Goal: Transaction & Acquisition: Purchase product/service

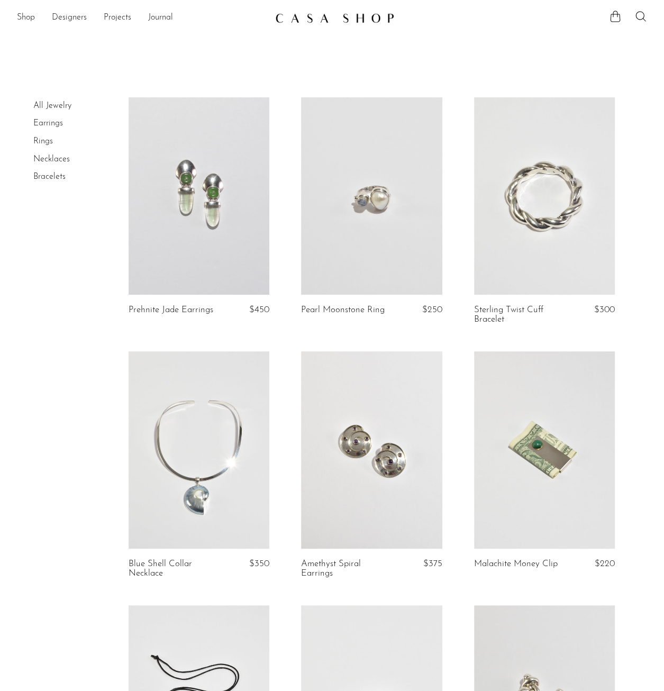
click at [49, 124] on link "Earrings" at bounding box center [48, 123] width 30 height 8
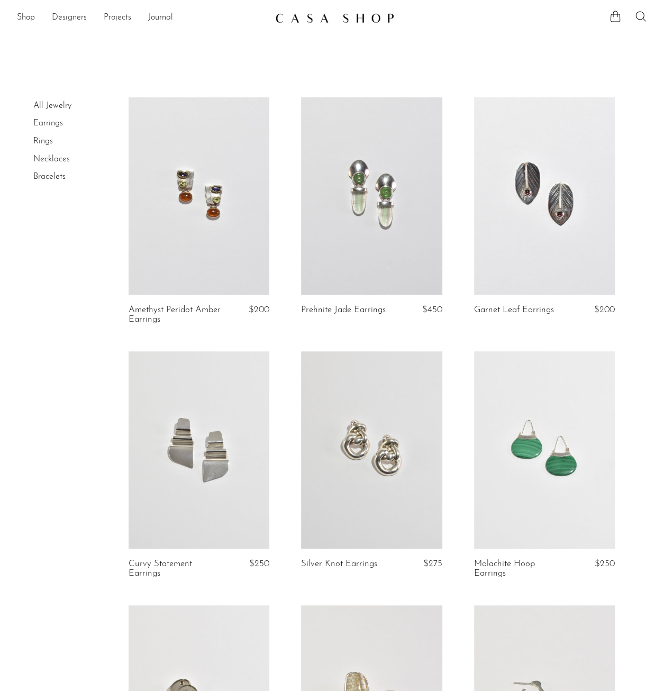
click at [174, 203] on link at bounding box center [199, 195] width 141 height 197
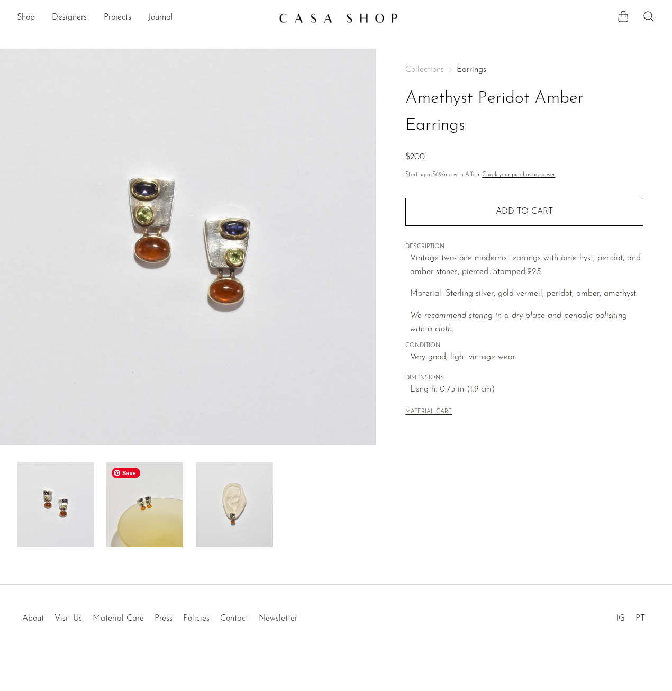
click at [152, 521] on img at bounding box center [144, 505] width 77 height 85
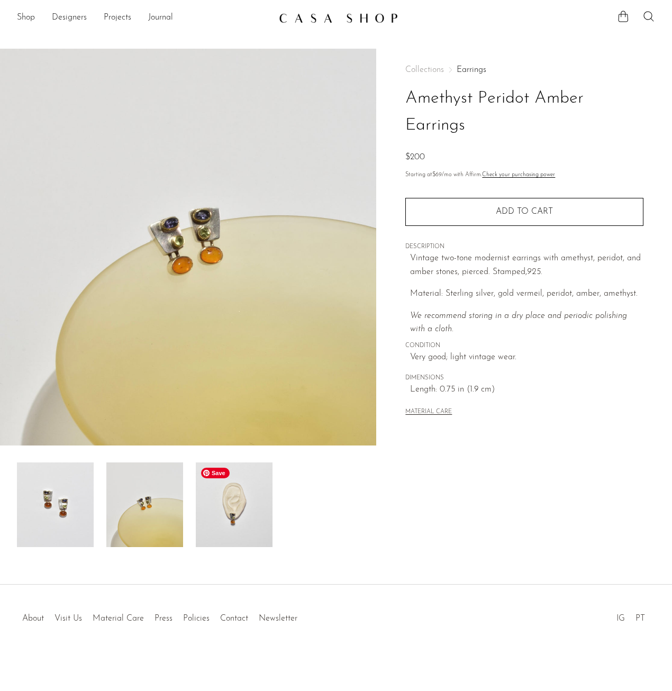
click at [229, 513] on img at bounding box center [234, 505] width 77 height 85
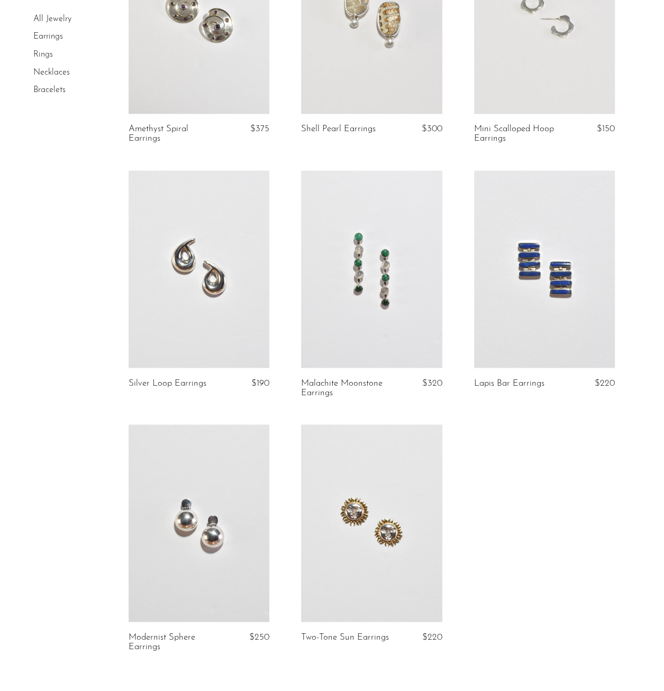
scroll to position [900, 0]
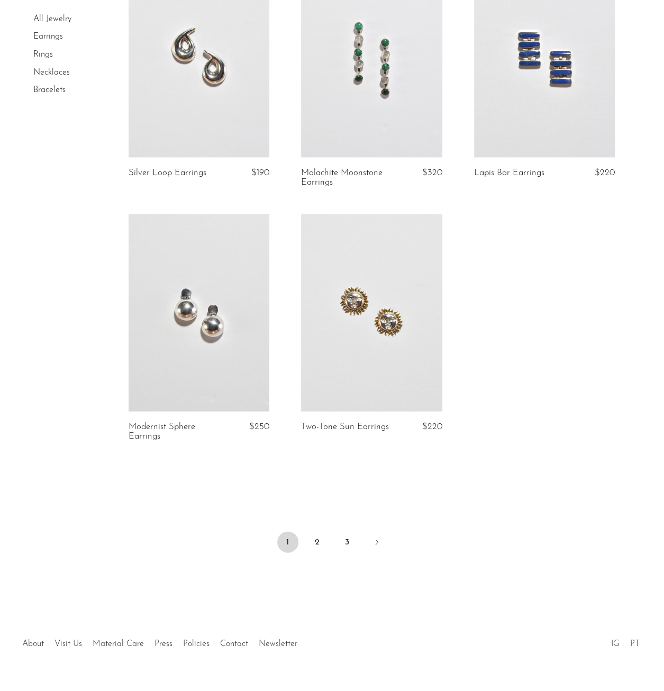
click at [316, 539] on link "2" at bounding box center [317, 542] width 21 height 21
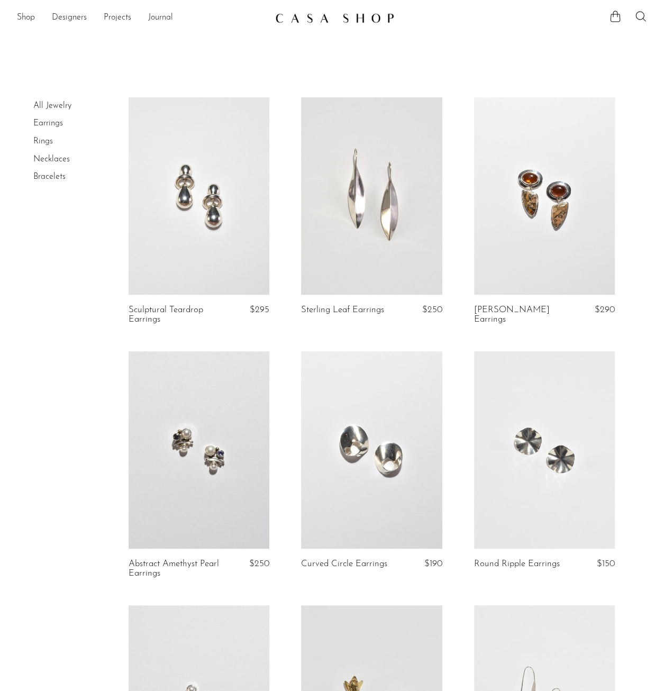
click at [242, 500] on link at bounding box center [199, 450] width 141 height 197
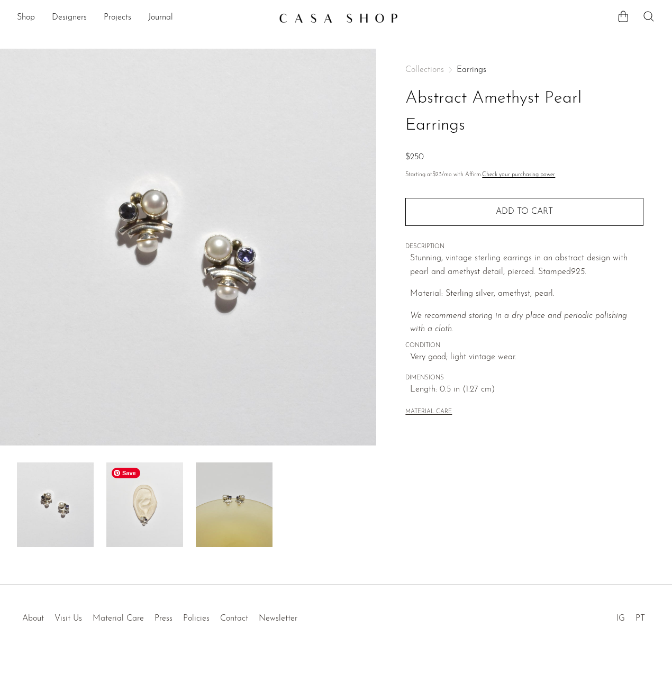
click at [148, 517] on img at bounding box center [144, 505] width 77 height 85
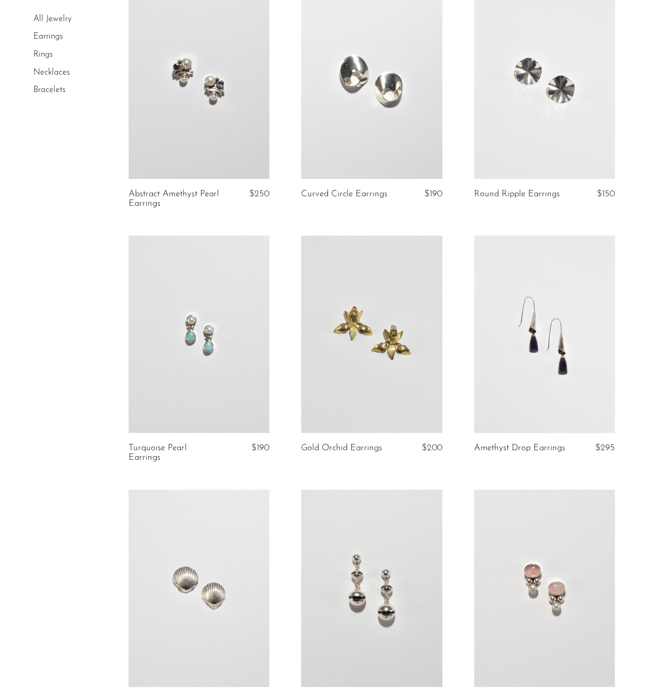
scroll to position [371, 0]
click at [213, 392] on link at bounding box center [199, 333] width 141 height 197
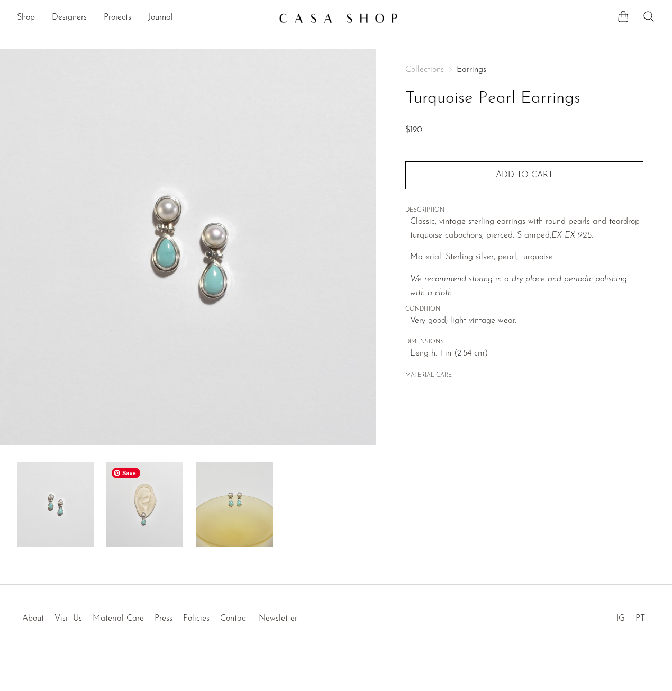
click at [148, 507] on img at bounding box center [144, 505] width 77 height 85
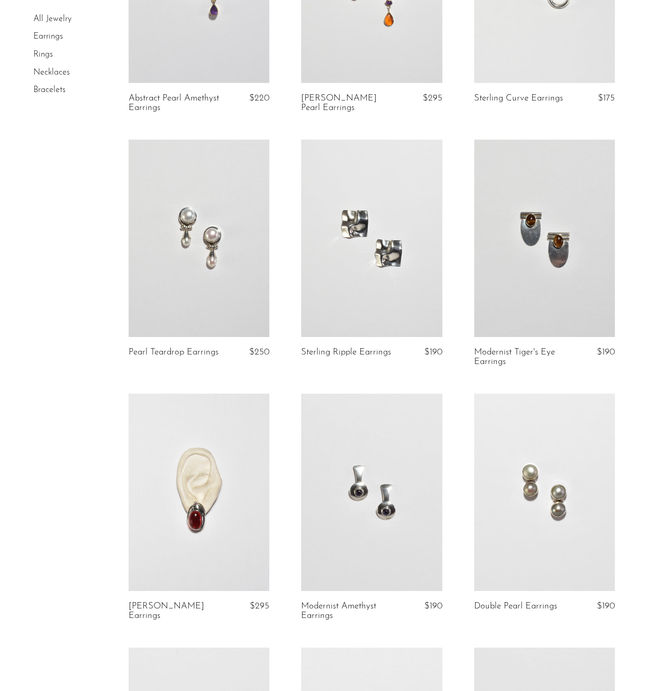
scroll to position [1694, 0]
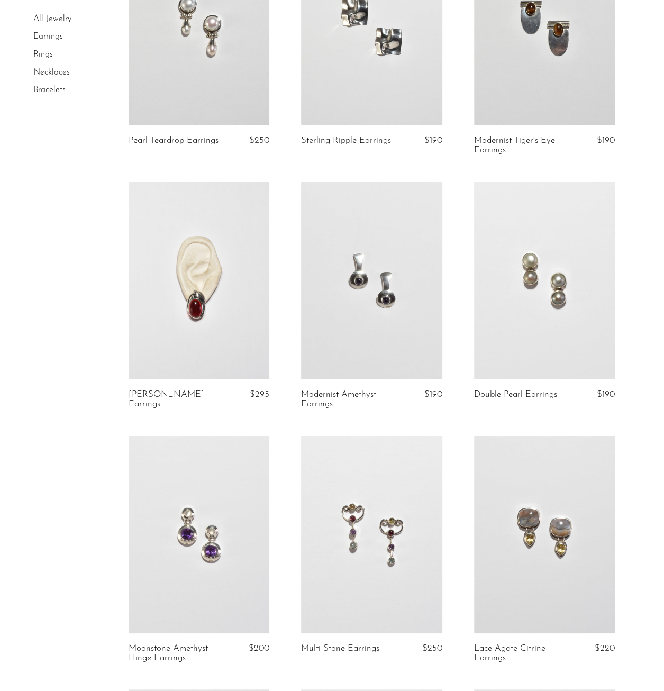
click at [559, 328] on link at bounding box center [544, 280] width 141 height 197
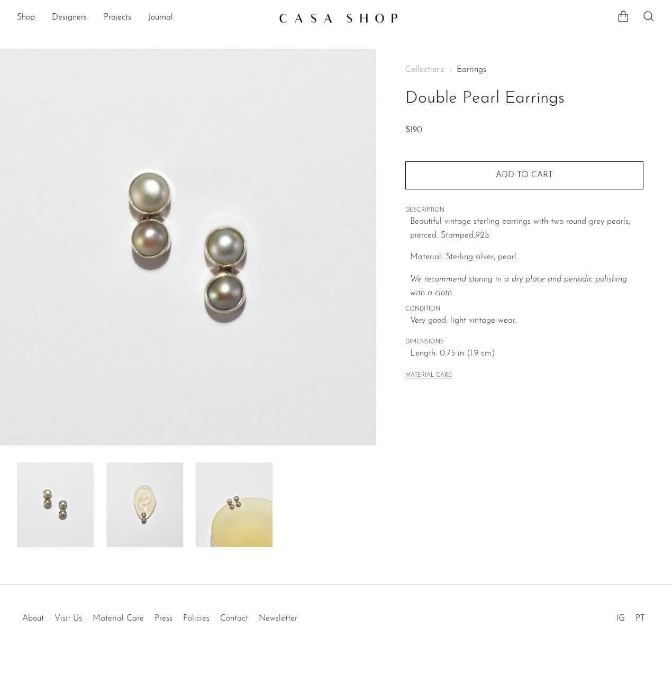
click at [127, 520] on img at bounding box center [144, 505] width 77 height 85
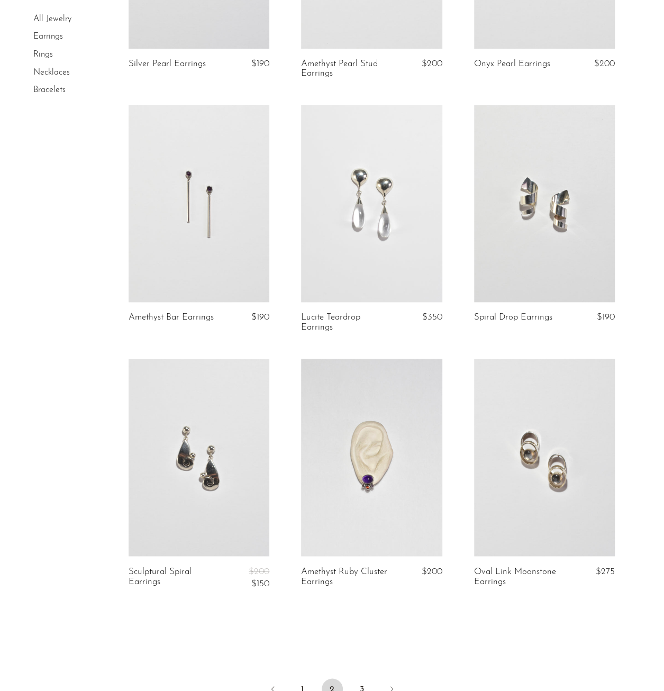
scroll to position [2693, 0]
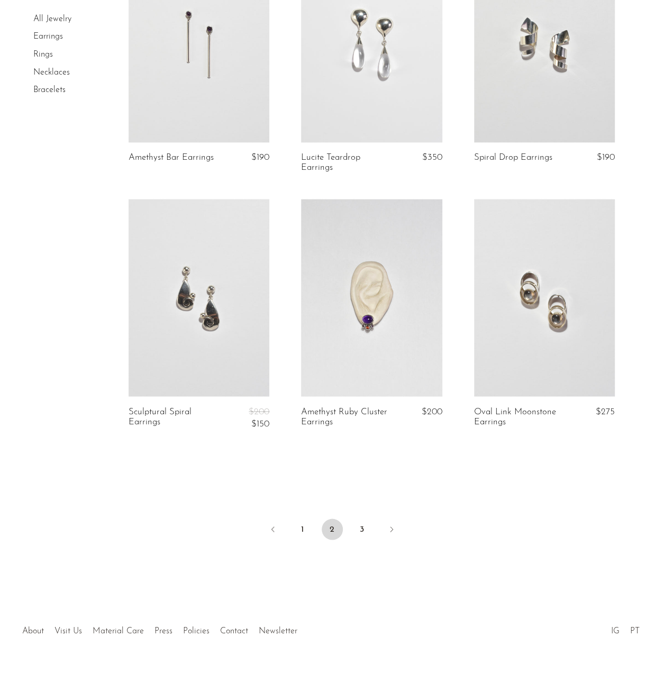
click at [235, 280] on link at bounding box center [199, 297] width 141 height 197
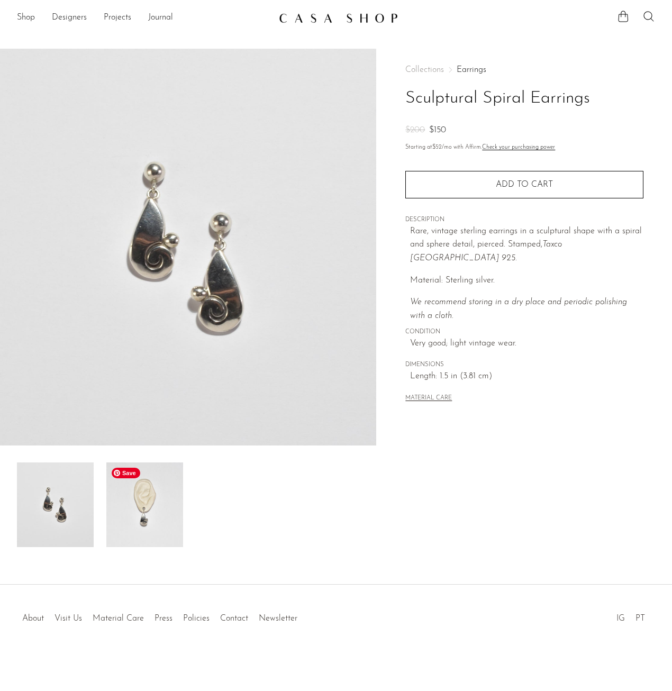
click at [132, 506] on img at bounding box center [144, 505] width 77 height 85
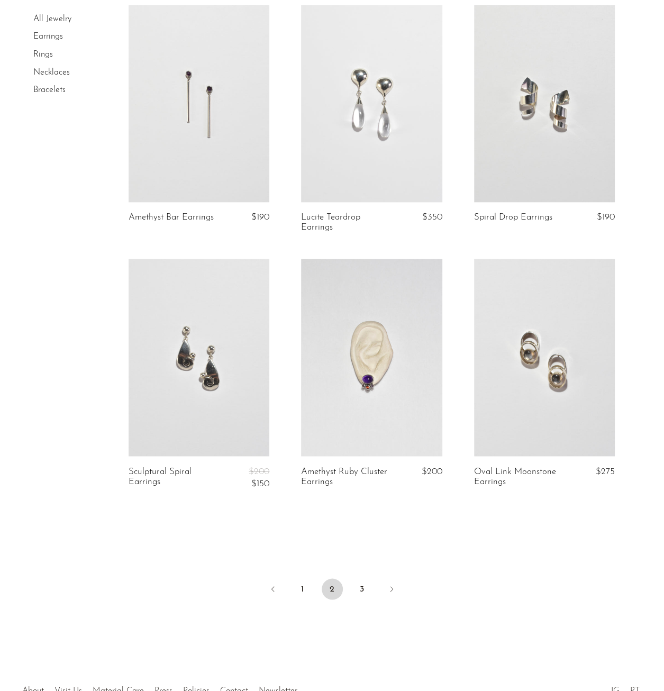
scroll to position [2693, 0]
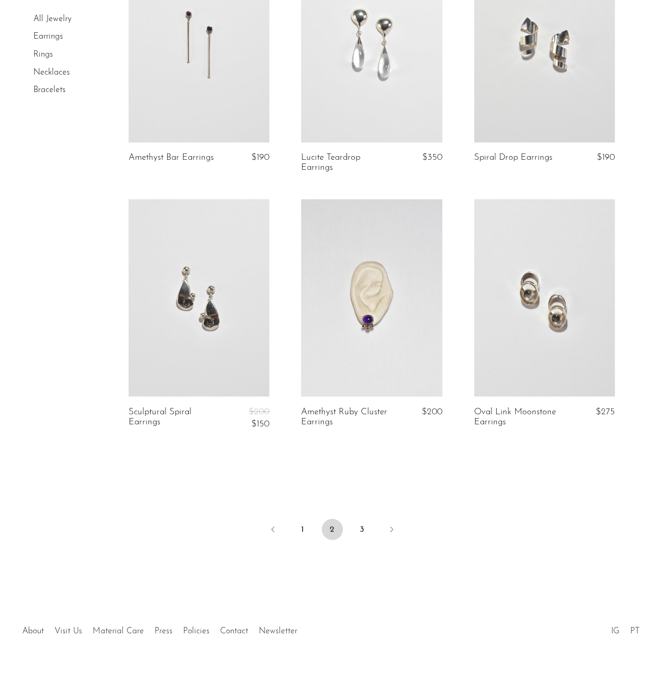
click at [370, 519] on link "3" at bounding box center [362, 529] width 21 height 21
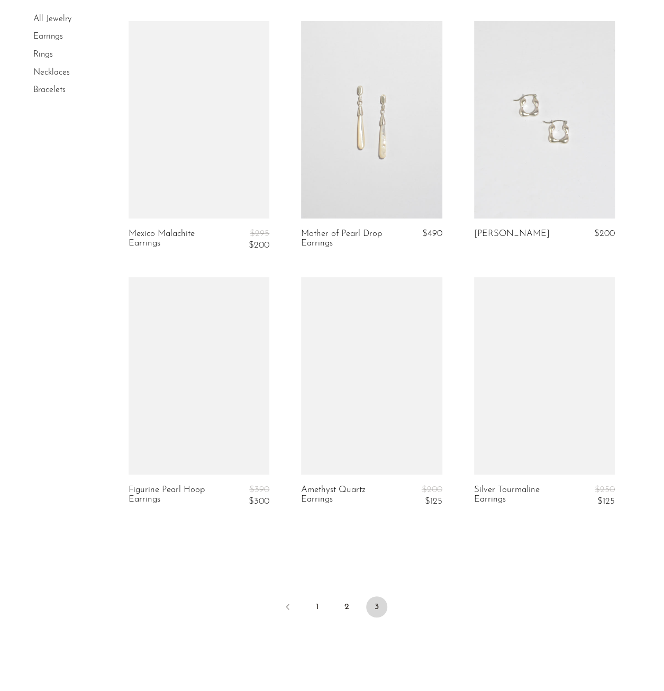
scroll to position [1956, 0]
